Goal: Transaction & Acquisition: Subscribe to service/newsletter

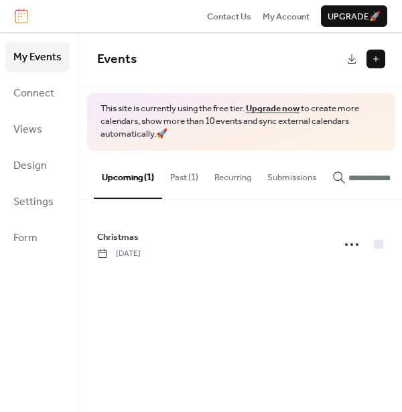
click at [180, 180] on button "Past (1)" at bounding box center [184, 174] width 44 height 47
click at [376, 62] on button at bounding box center [375, 59] width 19 height 19
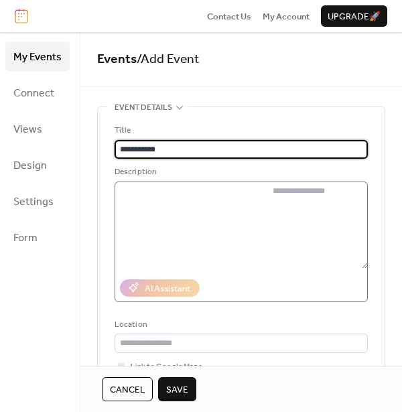
type input "**********"
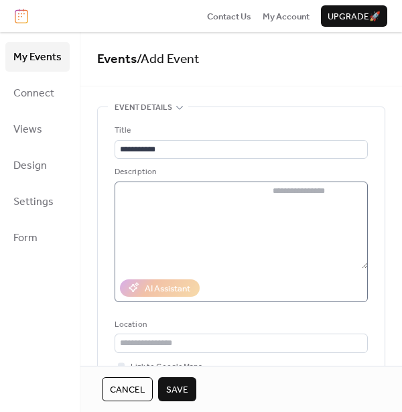
click at [235, 195] on label at bounding box center [241, 241] width 253 height 121
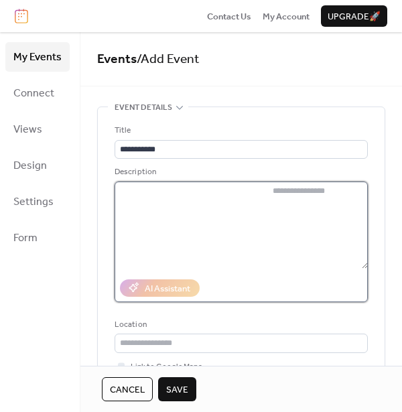
click at [267, 195] on textarea at bounding box center [317, 224] width 100 height 87
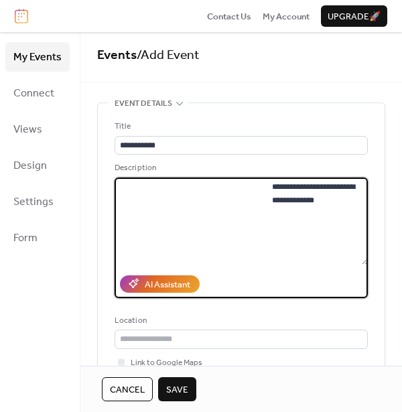
scroll to position [3, 0]
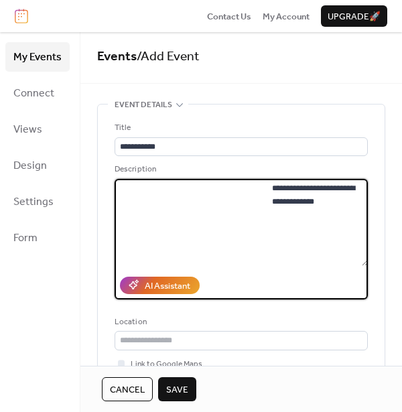
type textarea "**********"
click at [362, 16] on span "Upgrade 🚀" at bounding box center [353, 16] width 53 height 13
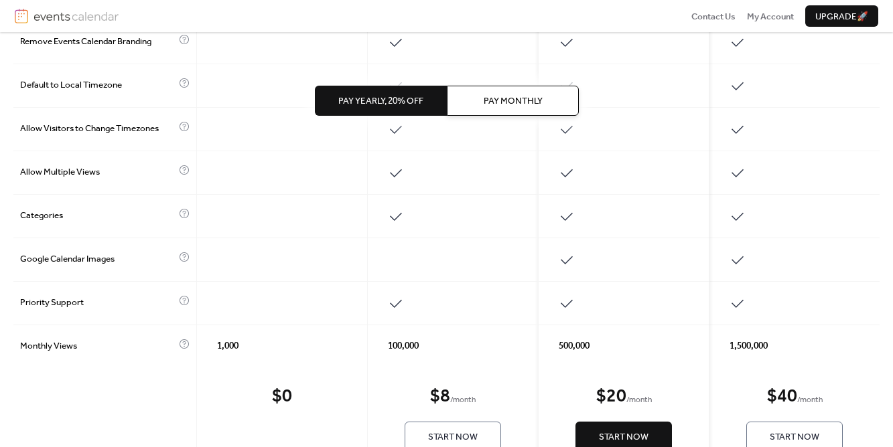
scroll to position [658, 0]
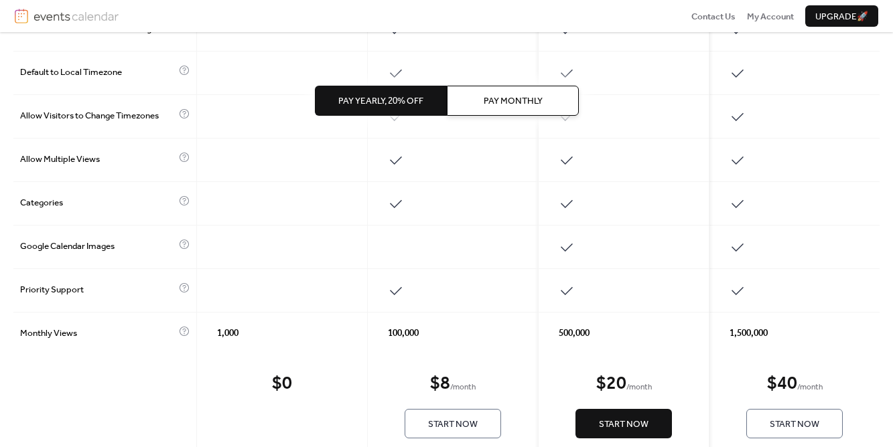
click at [499, 104] on span "Pay Monthly" at bounding box center [512, 100] width 59 height 13
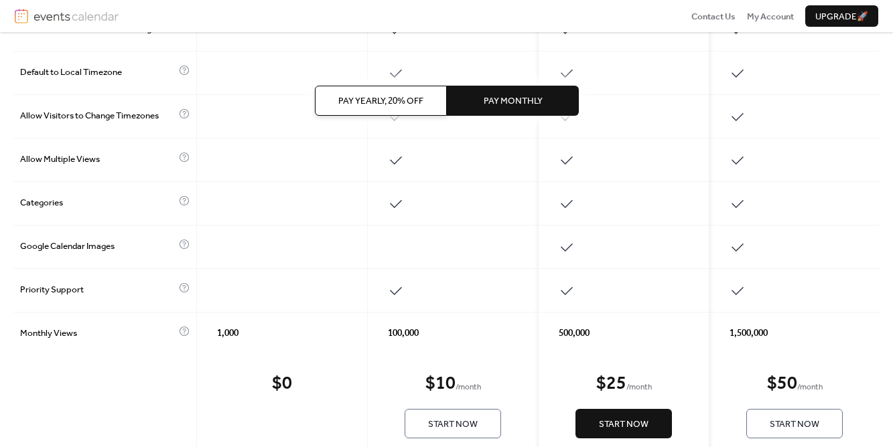
click at [392, 102] on span "Pay Yearly, 20% off" at bounding box center [380, 100] width 85 height 13
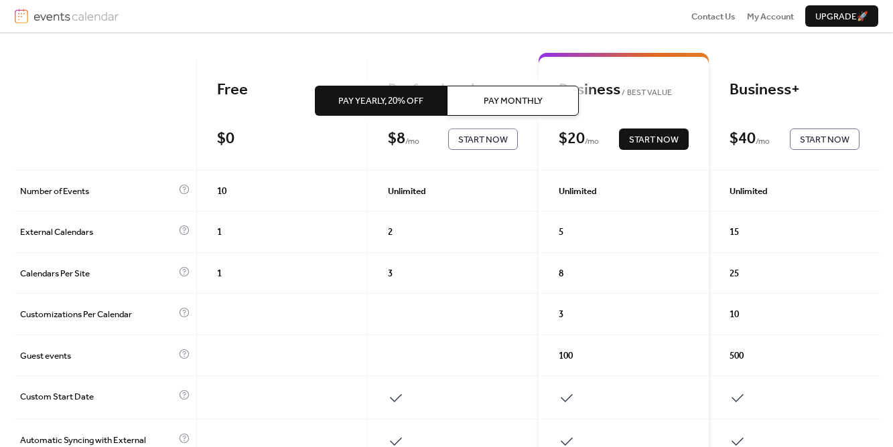
scroll to position [56, 0]
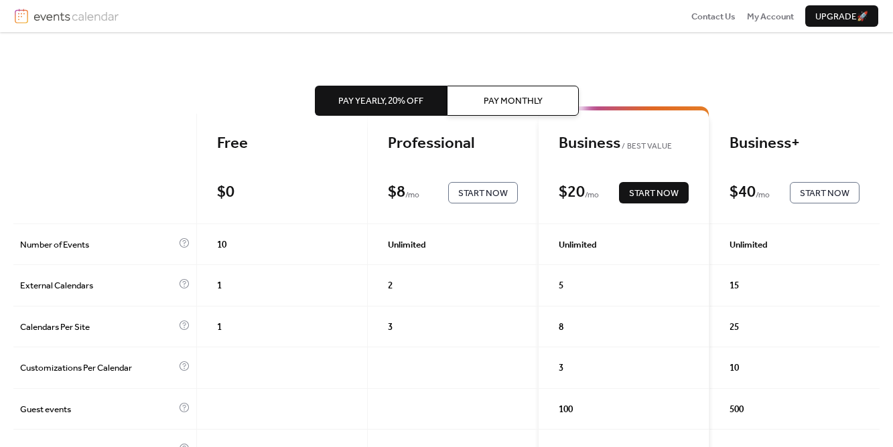
click at [494, 98] on span "Pay Monthly" at bounding box center [512, 100] width 59 height 13
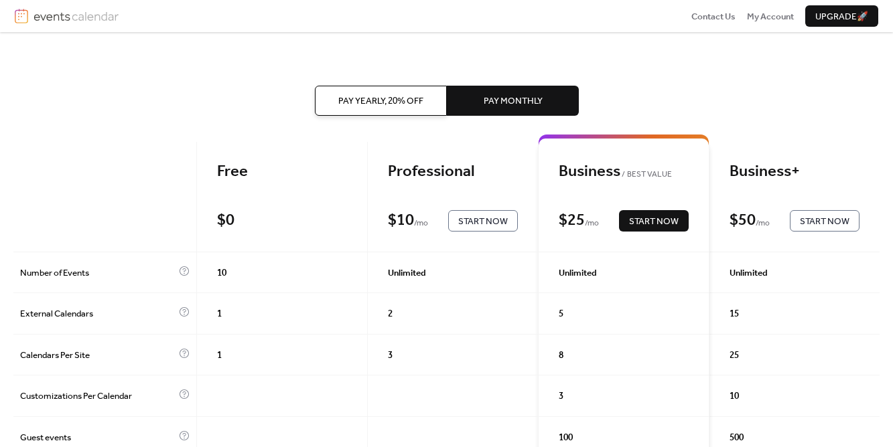
scroll to position [25, 0]
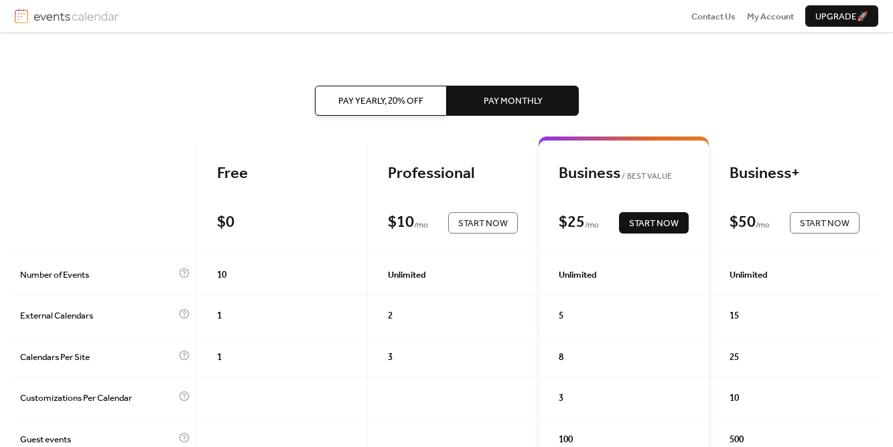
click at [369, 100] on span "Pay Yearly, 20% off" at bounding box center [380, 100] width 85 height 13
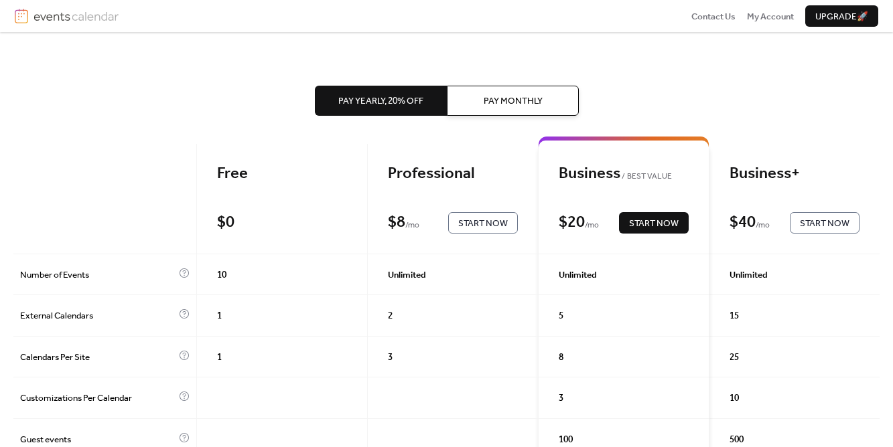
click at [468, 99] on button "Pay Monthly" at bounding box center [513, 100] width 132 height 29
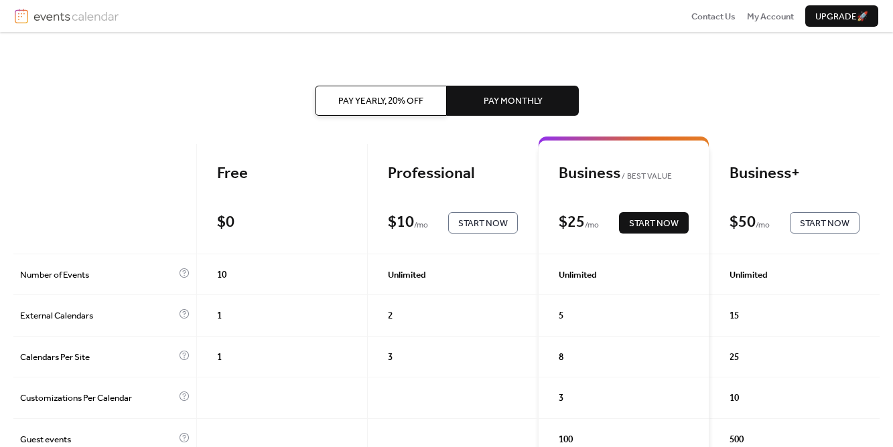
click at [469, 223] on span "Start Now" at bounding box center [483, 223] width 50 height 13
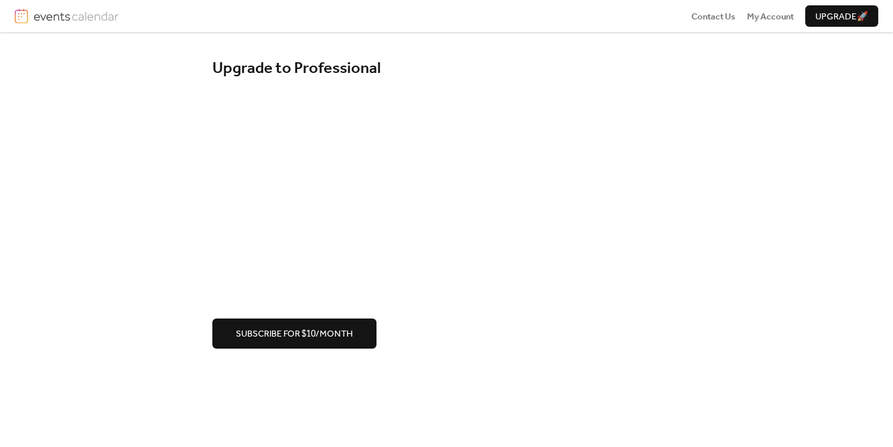
click at [286, 337] on span "Subscribe for $10/month" at bounding box center [294, 333] width 117 height 13
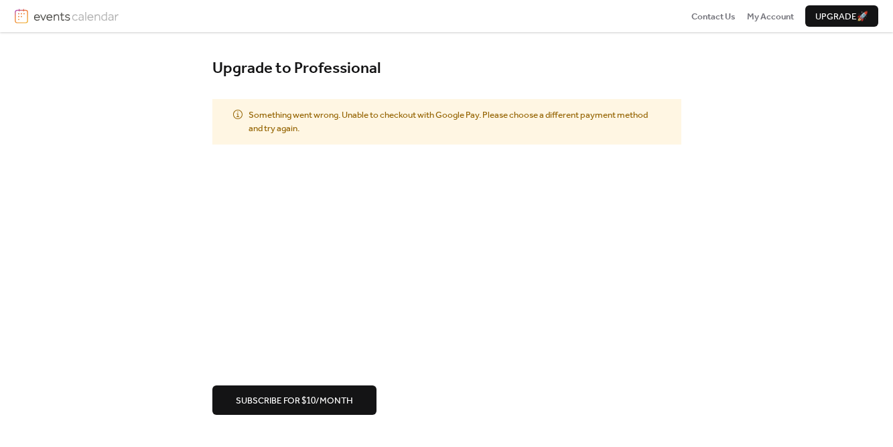
click at [298, 404] on span "Subscribe for $10/month" at bounding box center [294, 400] width 117 height 13
